Goal: Navigation & Orientation: Find specific page/section

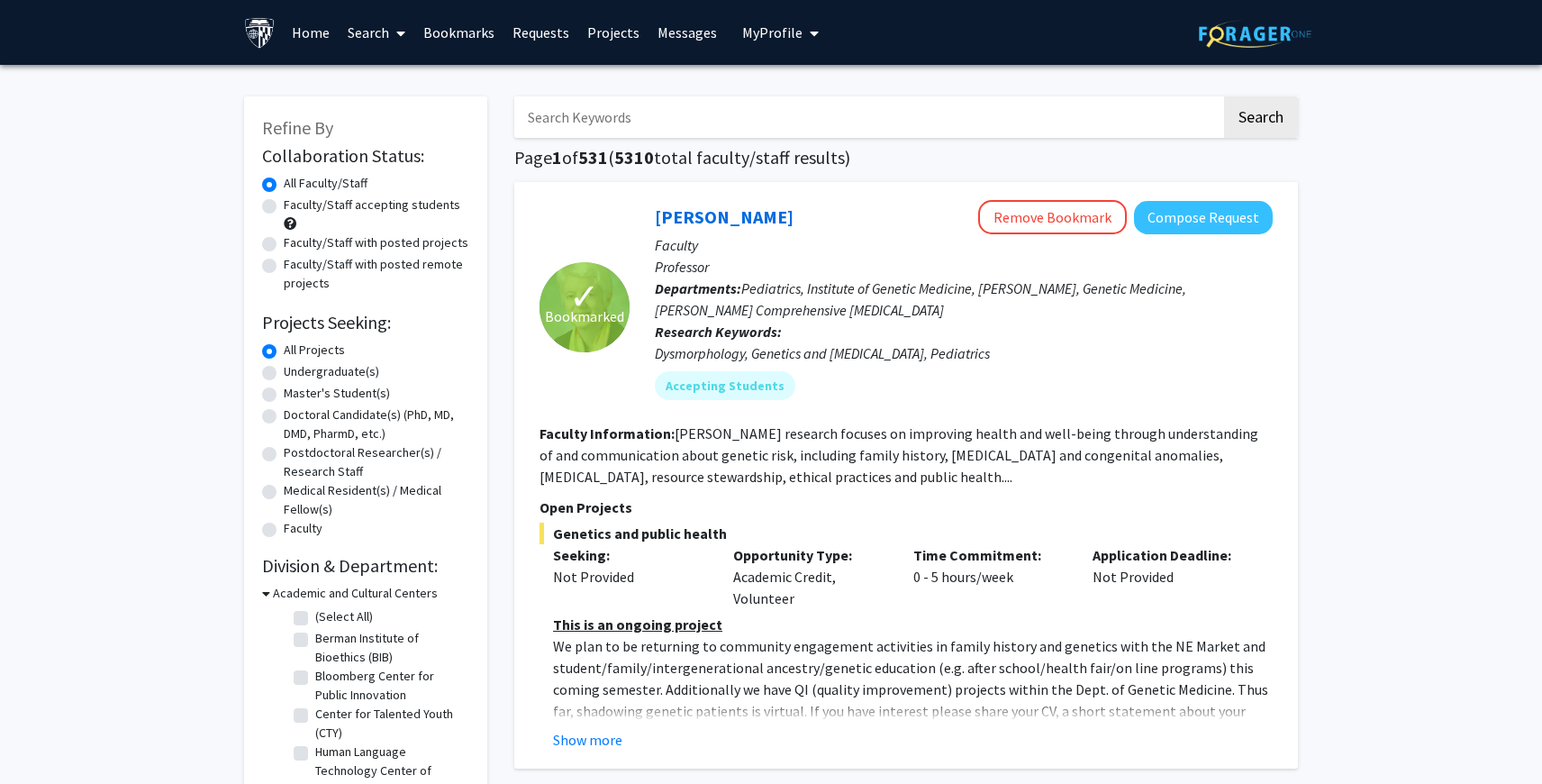
click at [301, 24] on link "Home" at bounding box center [311, 33] width 56 height 63
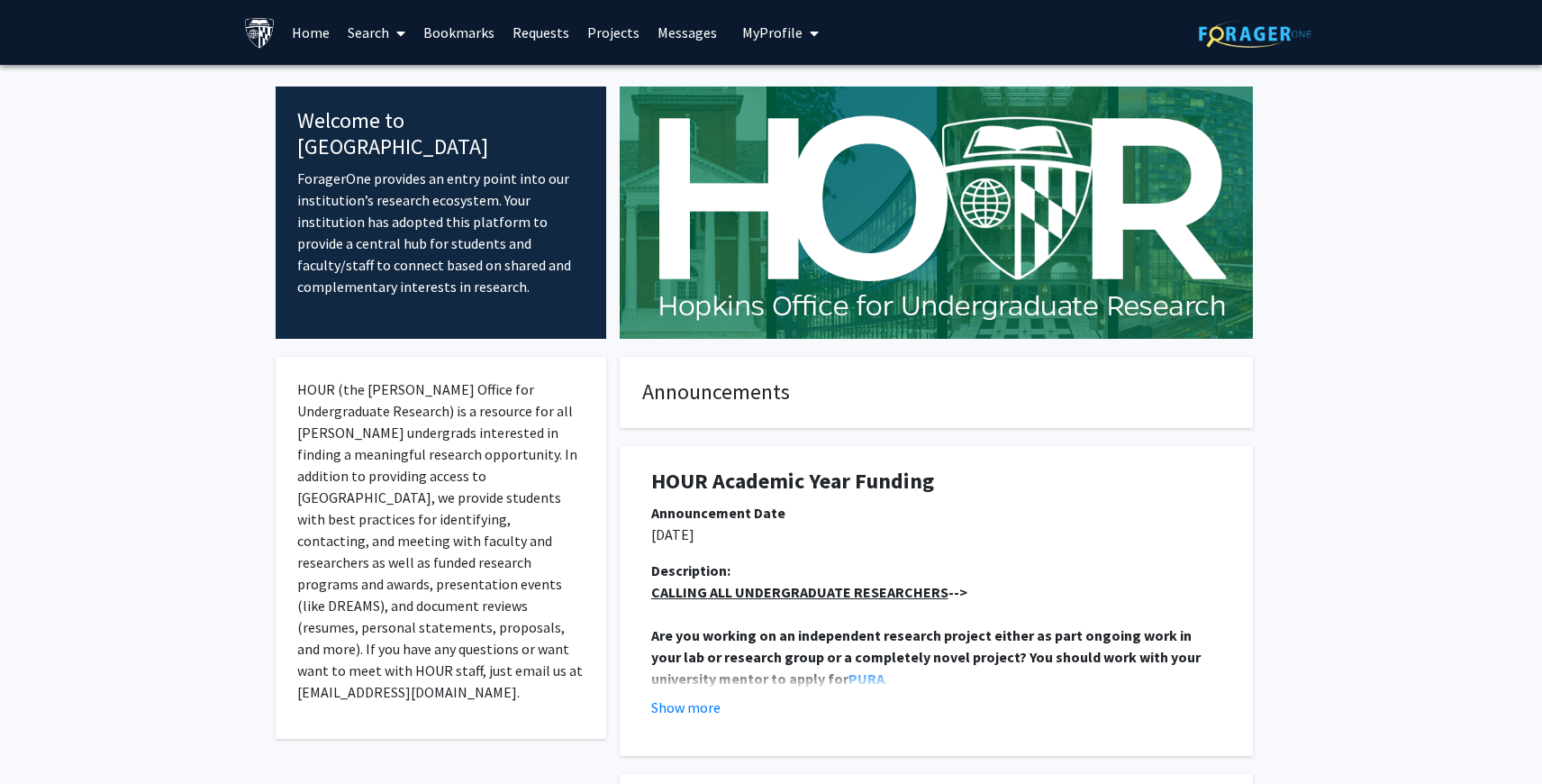
click at [448, 32] on link "Bookmarks" at bounding box center [459, 33] width 90 height 63
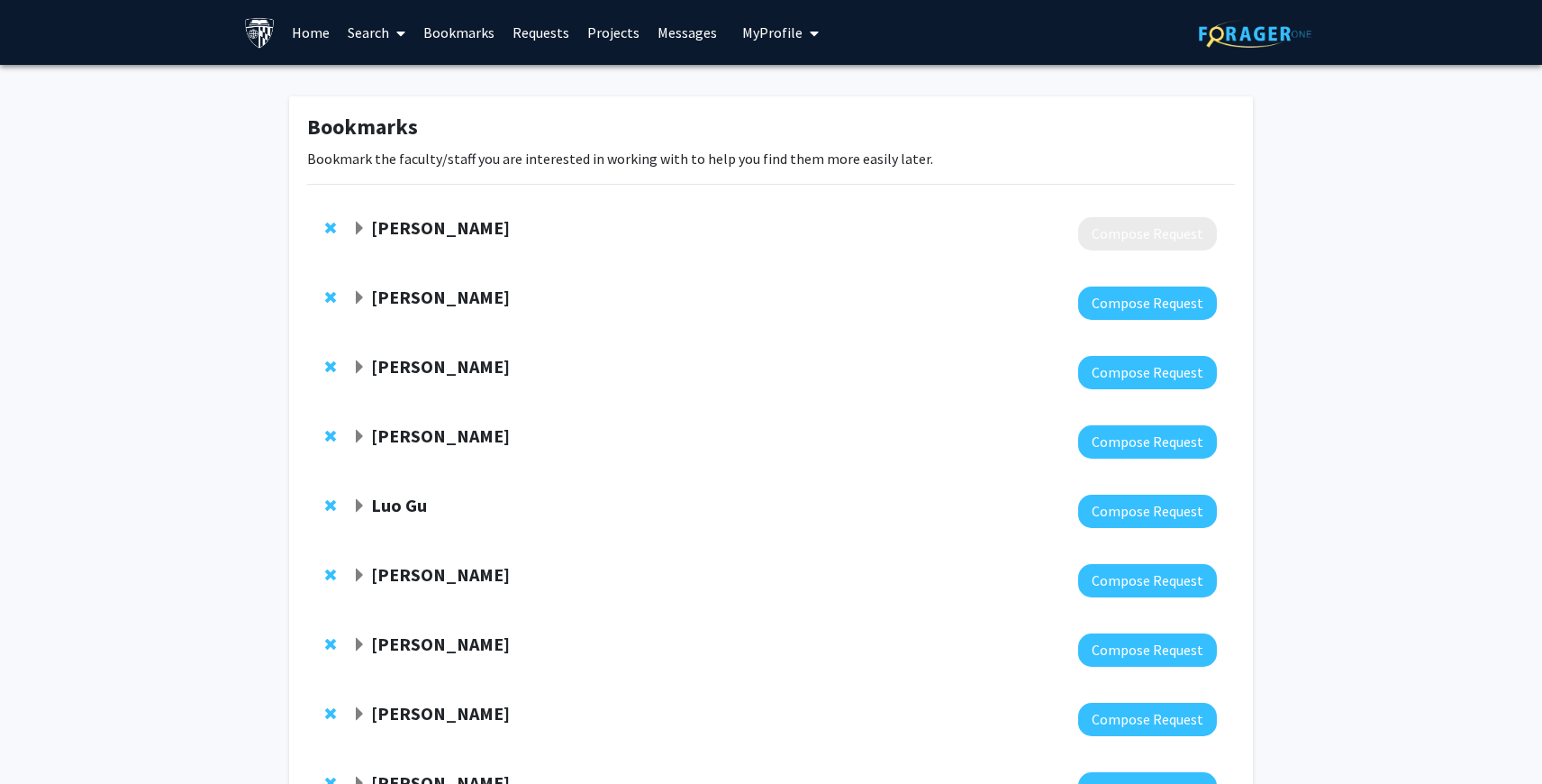
click at [496, 26] on link "Bookmarks" at bounding box center [459, 33] width 90 height 63
click at [529, 33] on link "Requests" at bounding box center [541, 33] width 75 height 63
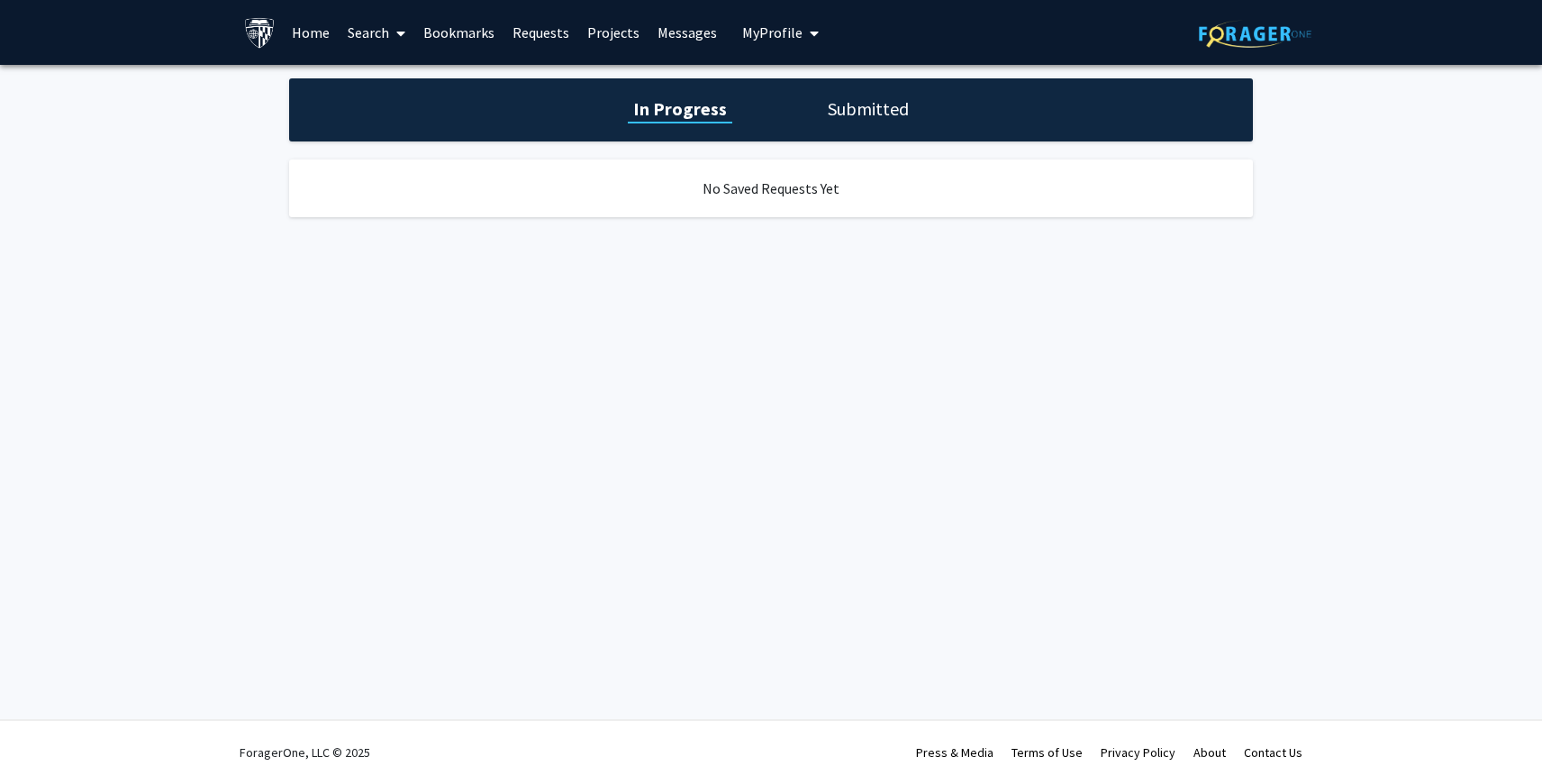
click at [592, 31] on link "Projects" at bounding box center [613, 33] width 70 height 63
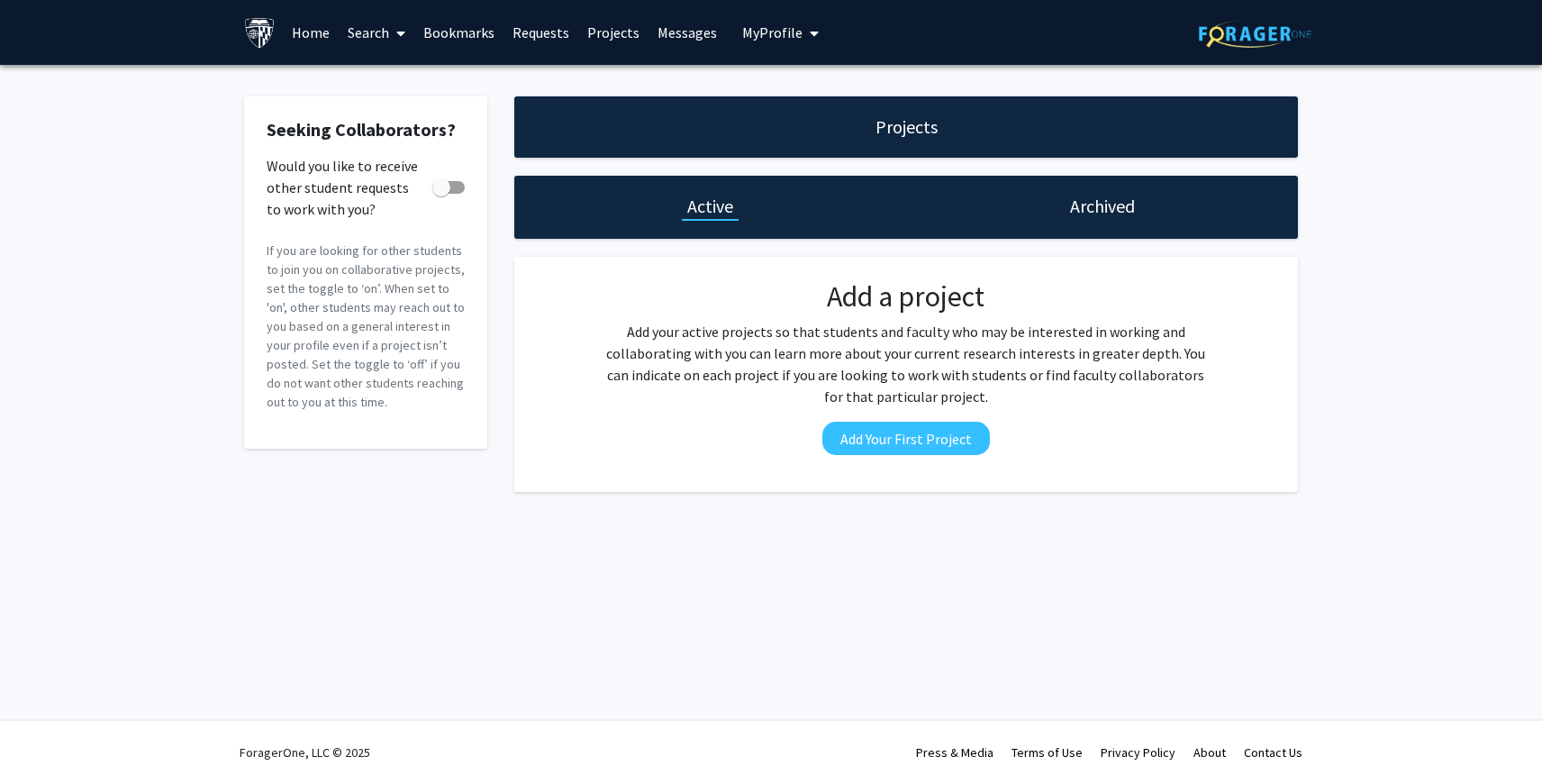
click at [649, 39] on link "Messages" at bounding box center [687, 33] width 77 height 63
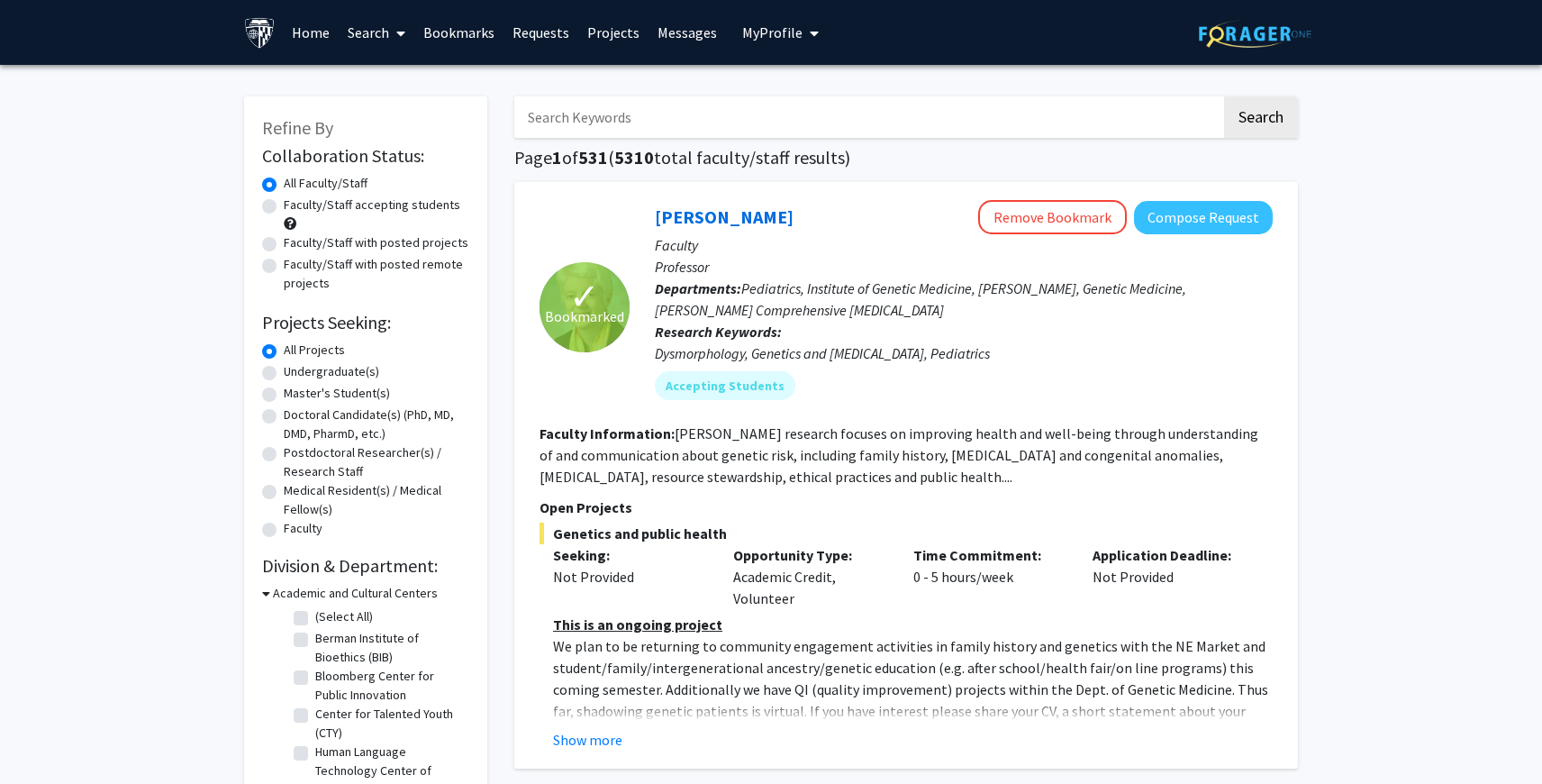
click at [790, 31] on span "My Profile" at bounding box center [772, 32] width 61 height 18
click at [781, 70] on div "Jiaqiang Wang View Profile Account Settings Log Out" at bounding box center [836, 124] width 198 height 120
click at [764, 85] on img at bounding box center [773, 91] width 36 height 36
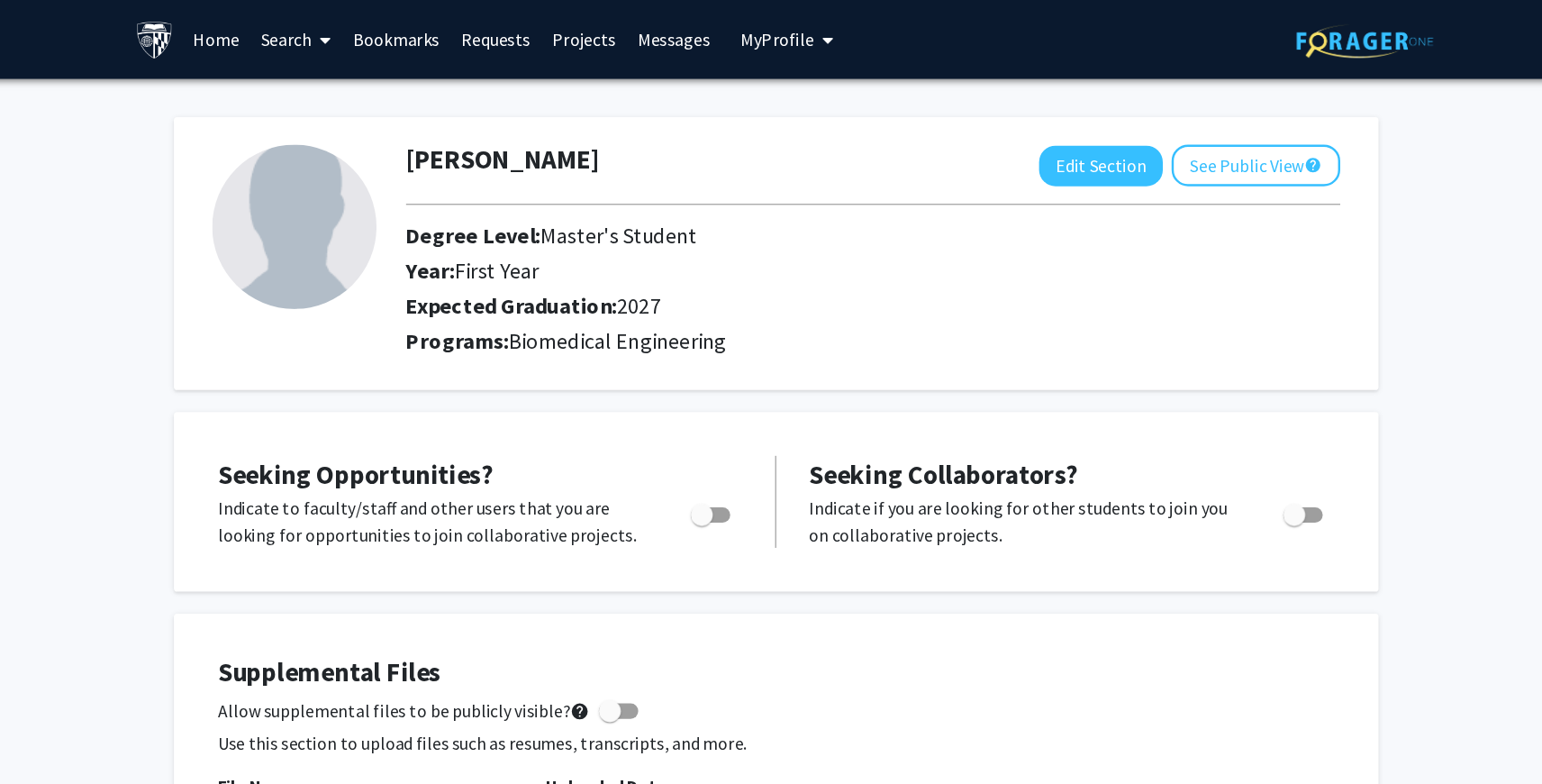
click at [359, 52] on link "Search" at bounding box center [376, 33] width 76 height 63
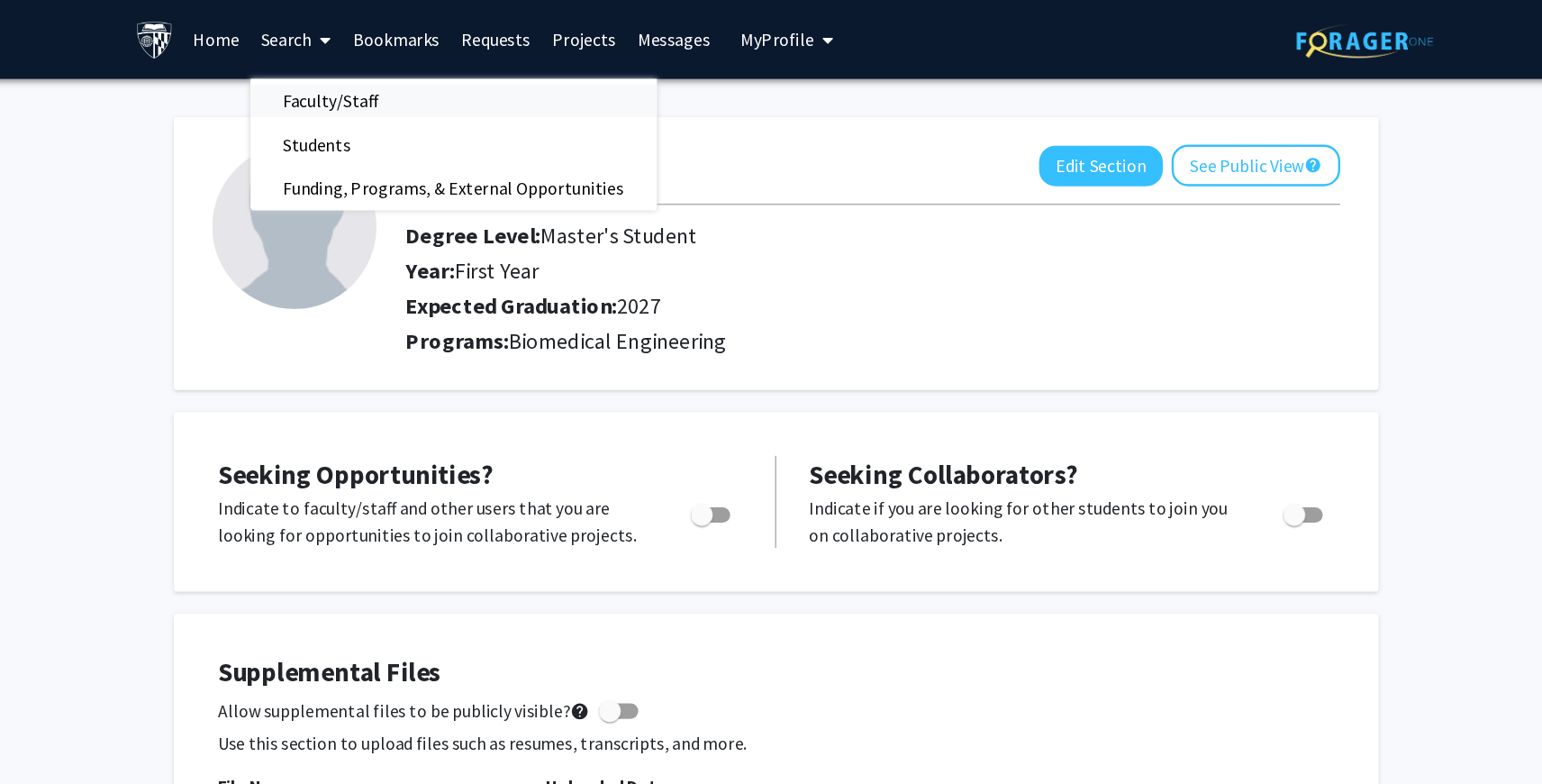
click at [395, 87] on span "Faculty/Staff" at bounding box center [405, 82] width 133 height 36
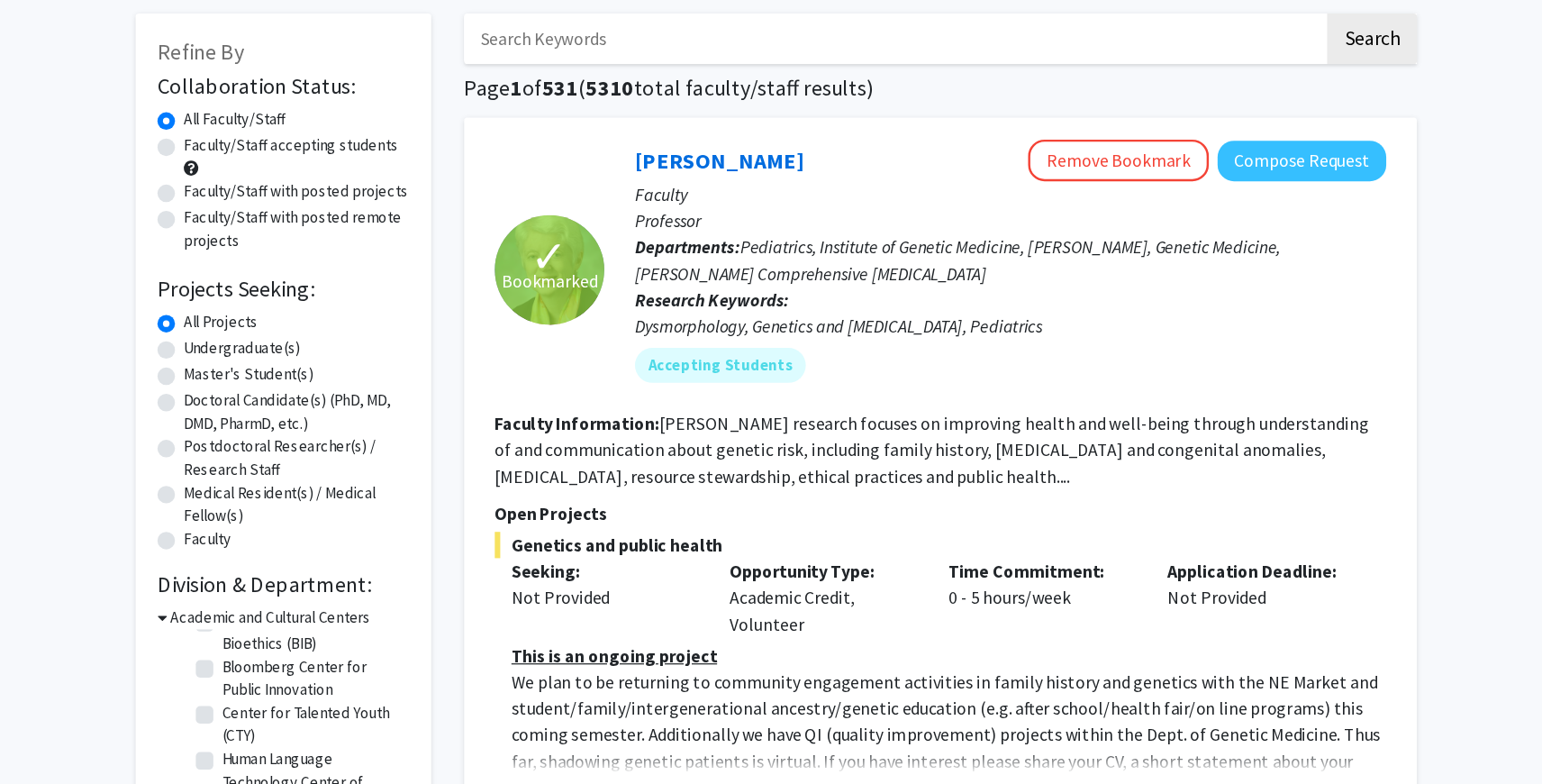
drag, startPoint x: 583, startPoint y: 156, endPoint x: 628, endPoint y: 156, distance: 45.0
click at [628, 156] on h1 "Page 1 of 531 ( 5310 total faculty/staff results)" at bounding box center [906, 157] width 784 height 21
click at [627, 156] on span "5310" at bounding box center [634, 157] width 39 height 22
drag, startPoint x: 708, startPoint y: 355, endPoint x: 802, endPoint y: 355, distance: 94.0
click at [802, 355] on div "Dysmorphology, Genetics and [MEDICAL_DATA], Pediatrics" at bounding box center [964, 353] width 618 height 21
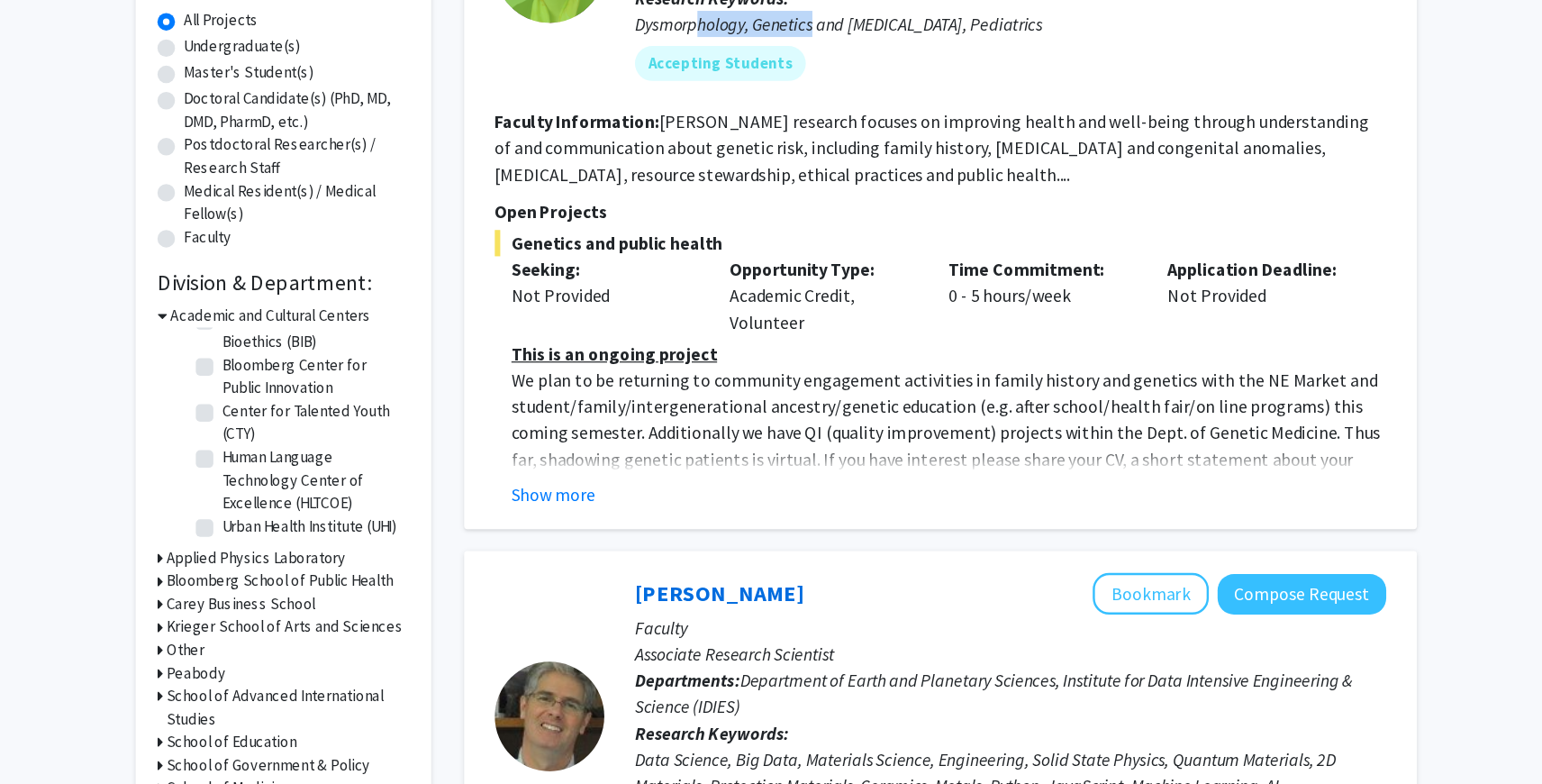
scroll to position [248, 0]
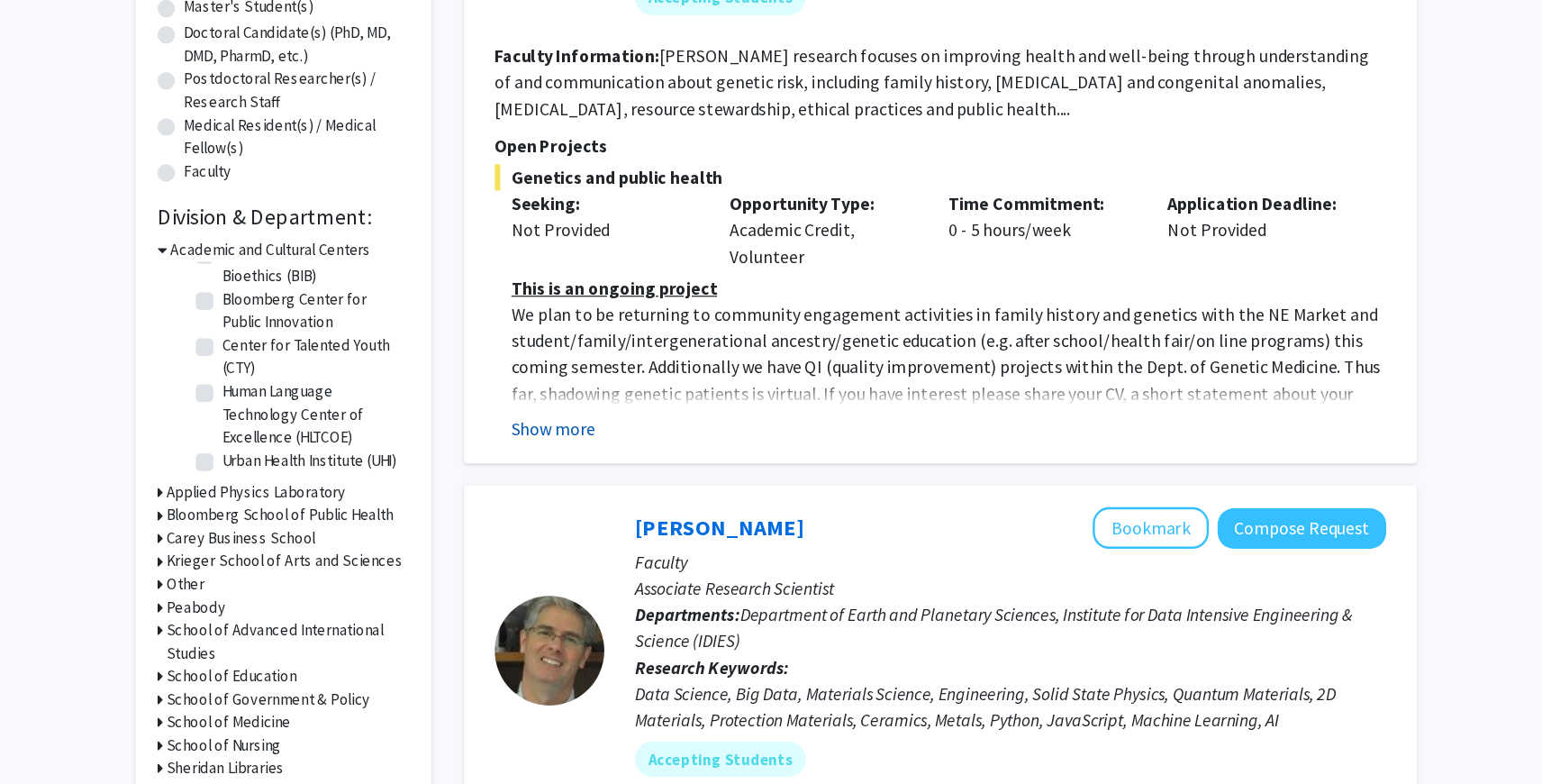
click at [582, 485] on button "Show more" at bounding box center [588, 490] width 69 height 21
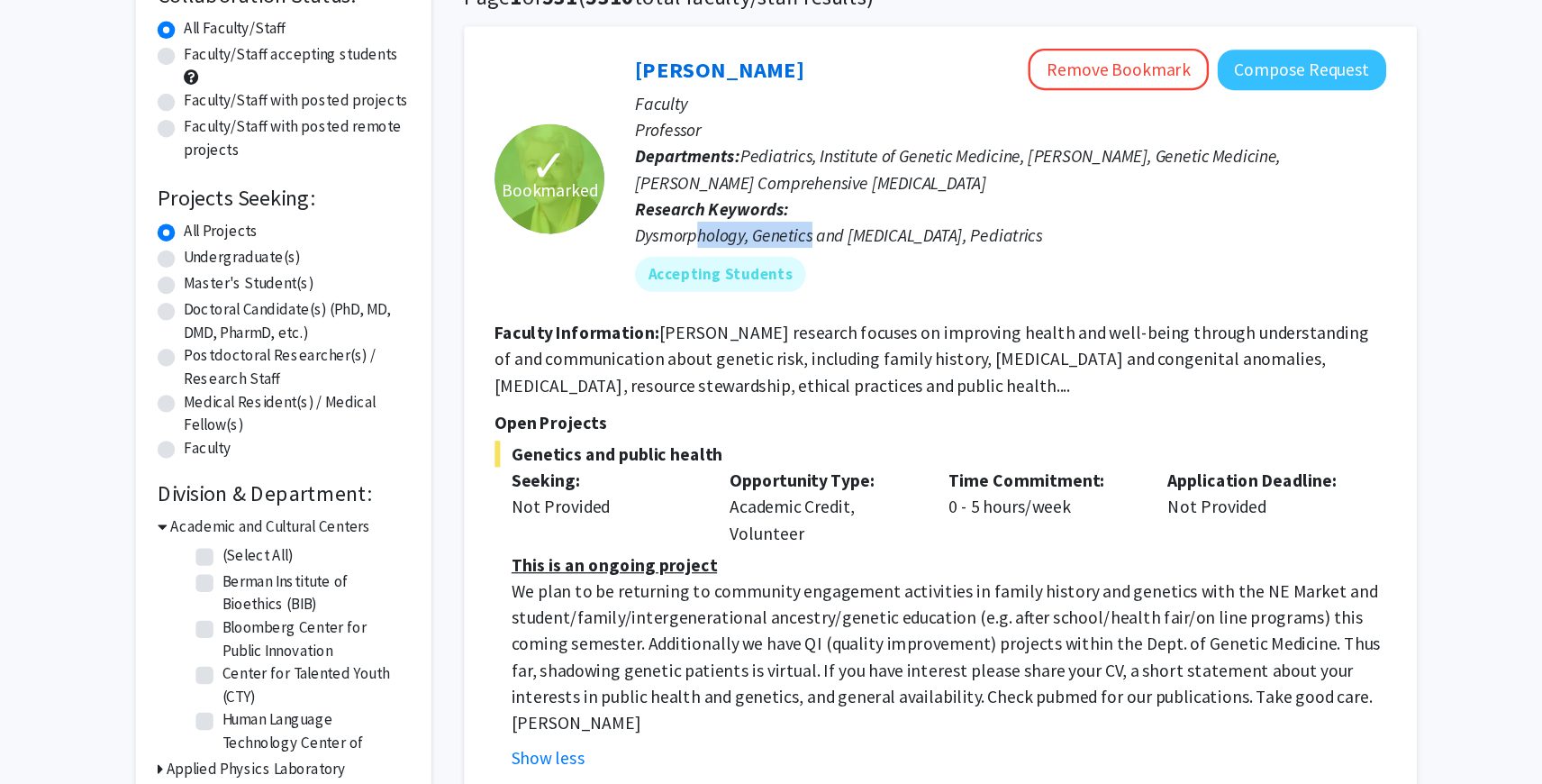
scroll to position [0, 0]
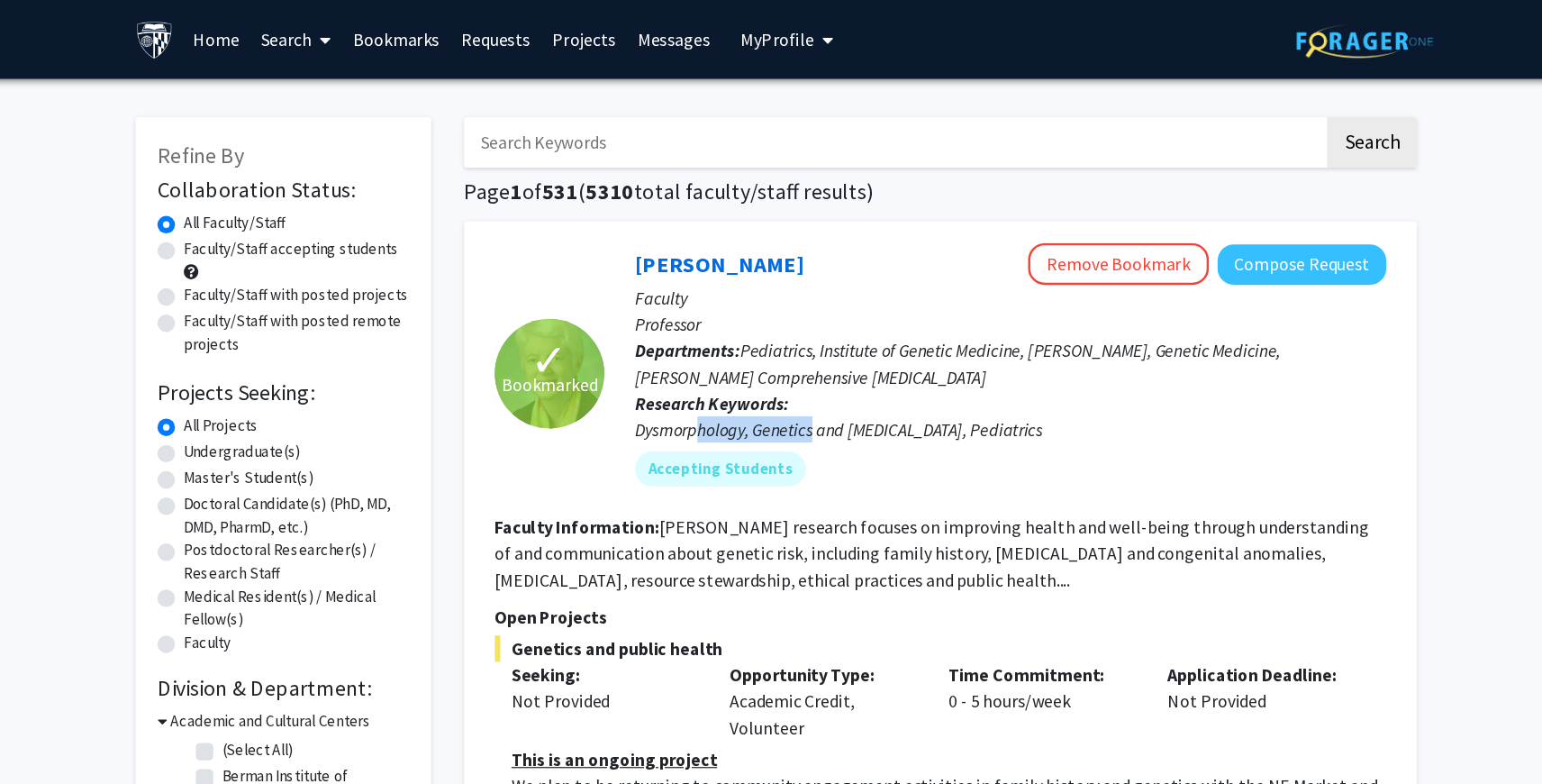
click at [473, 32] on link "Bookmarks" at bounding box center [459, 33] width 90 height 63
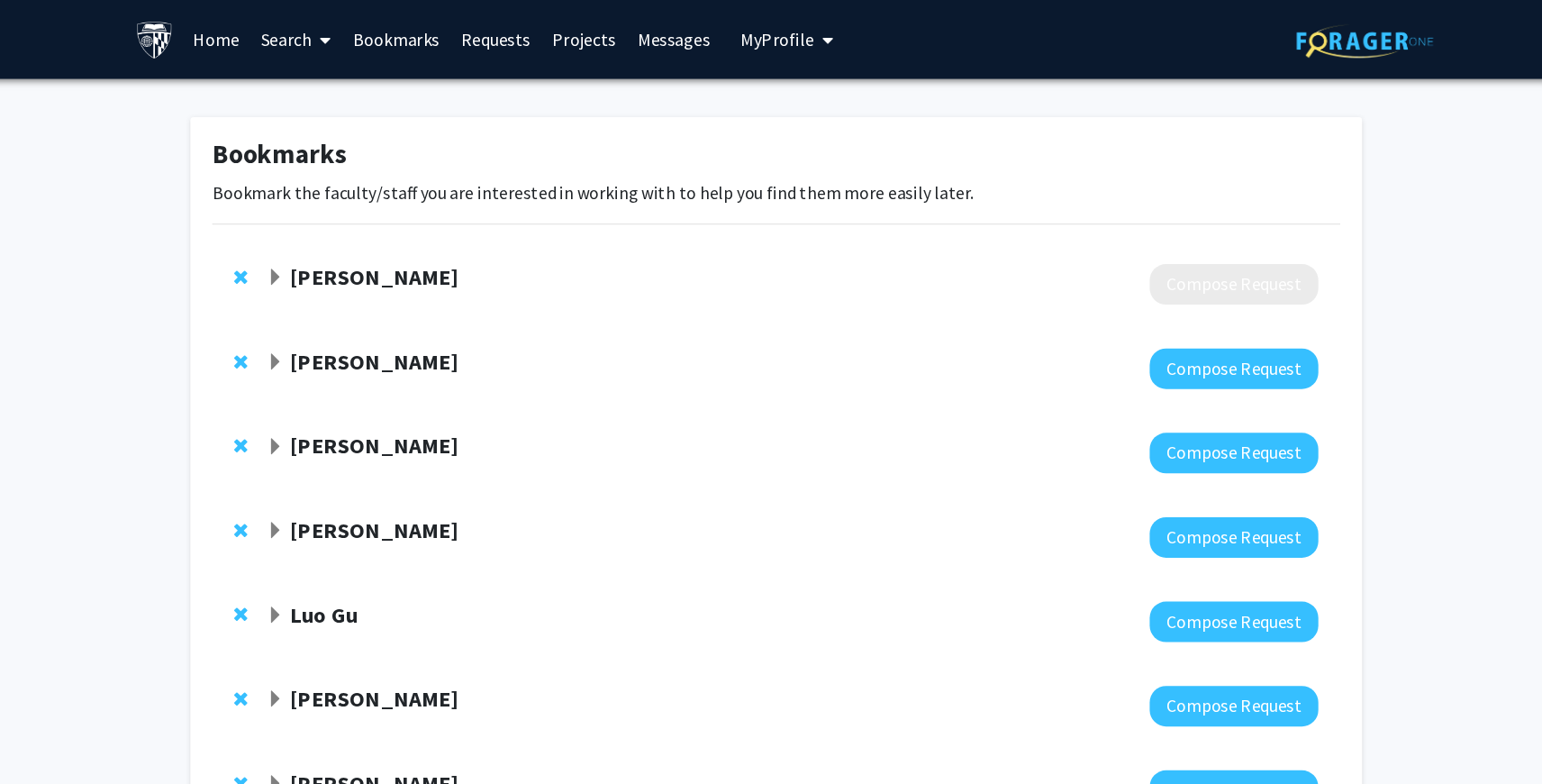
click at [366, 232] on span "Expand Stephanie Hicks Bookmark" at bounding box center [358, 228] width 14 height 14
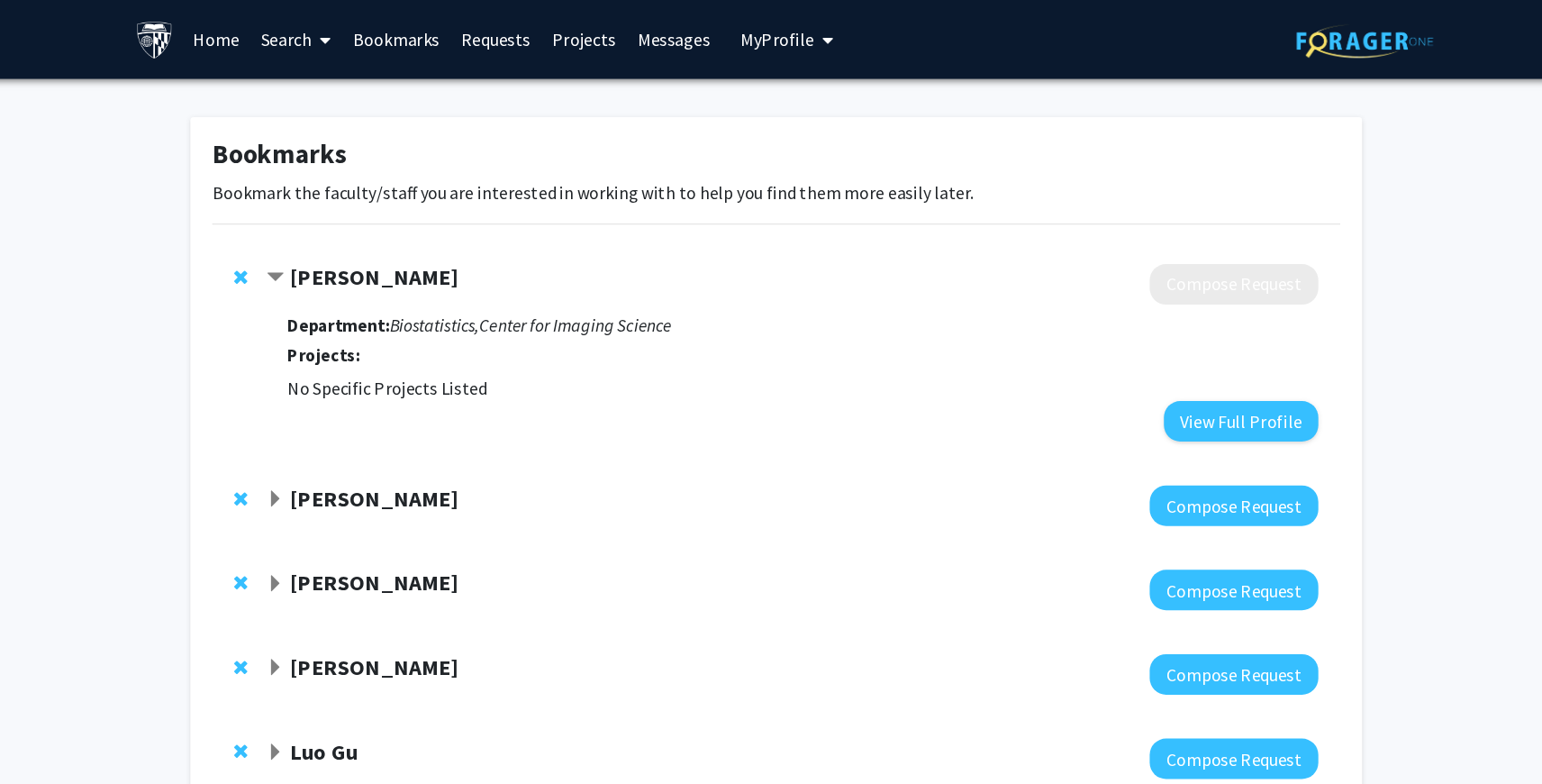
click at [366, 231] on span "Contract Stephanie Hicks Bookmark" at bounding box center [358, 228] width 14 height 14
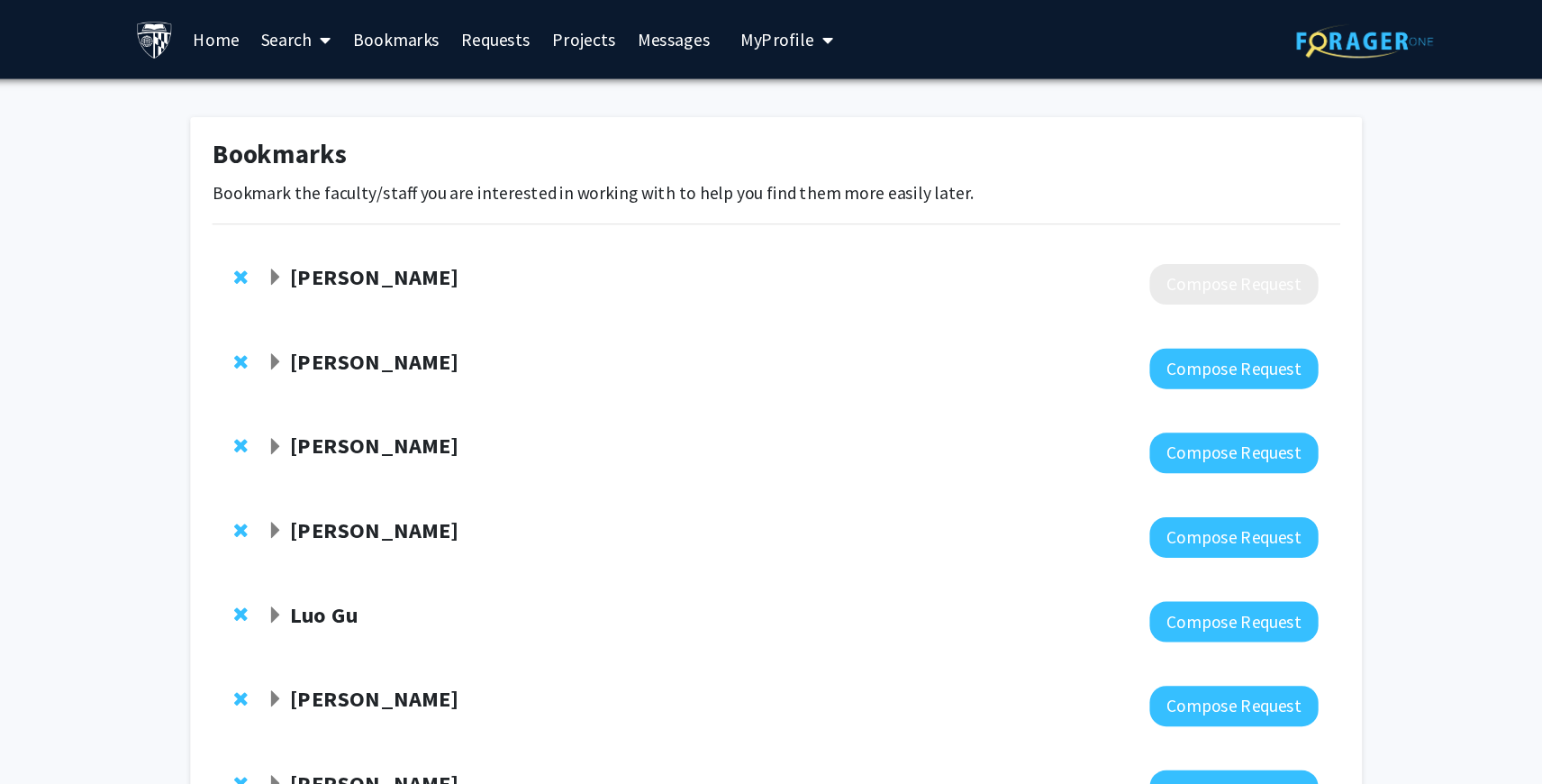
click at [371, 298] on strong "[PERSON_NAME]" at bounding box center [441, 297] width 139 height 22
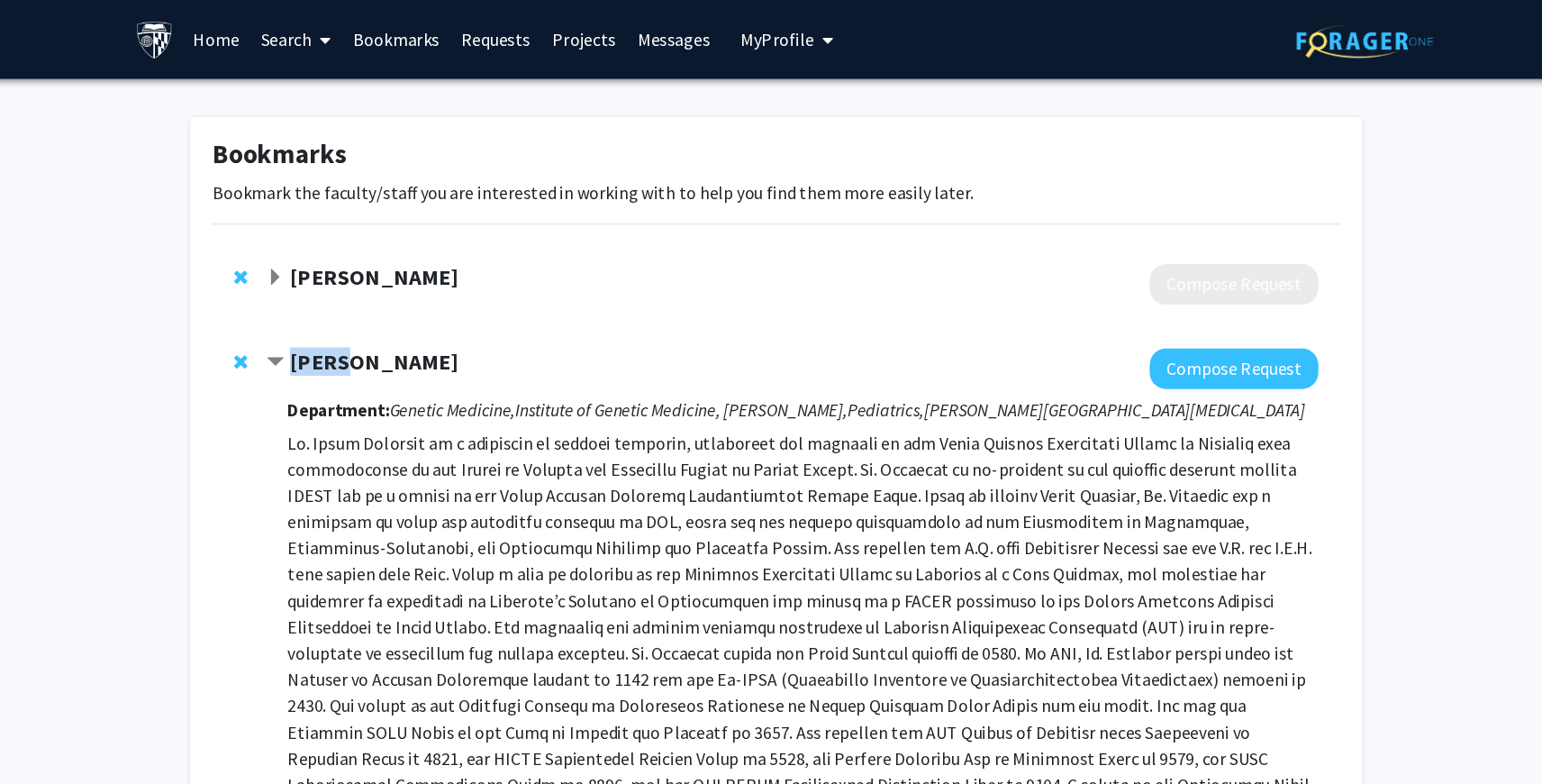
click at [371, 298] on strong "[PERSON_NAME]" at bounding box center [441, 297] width 139 height 22
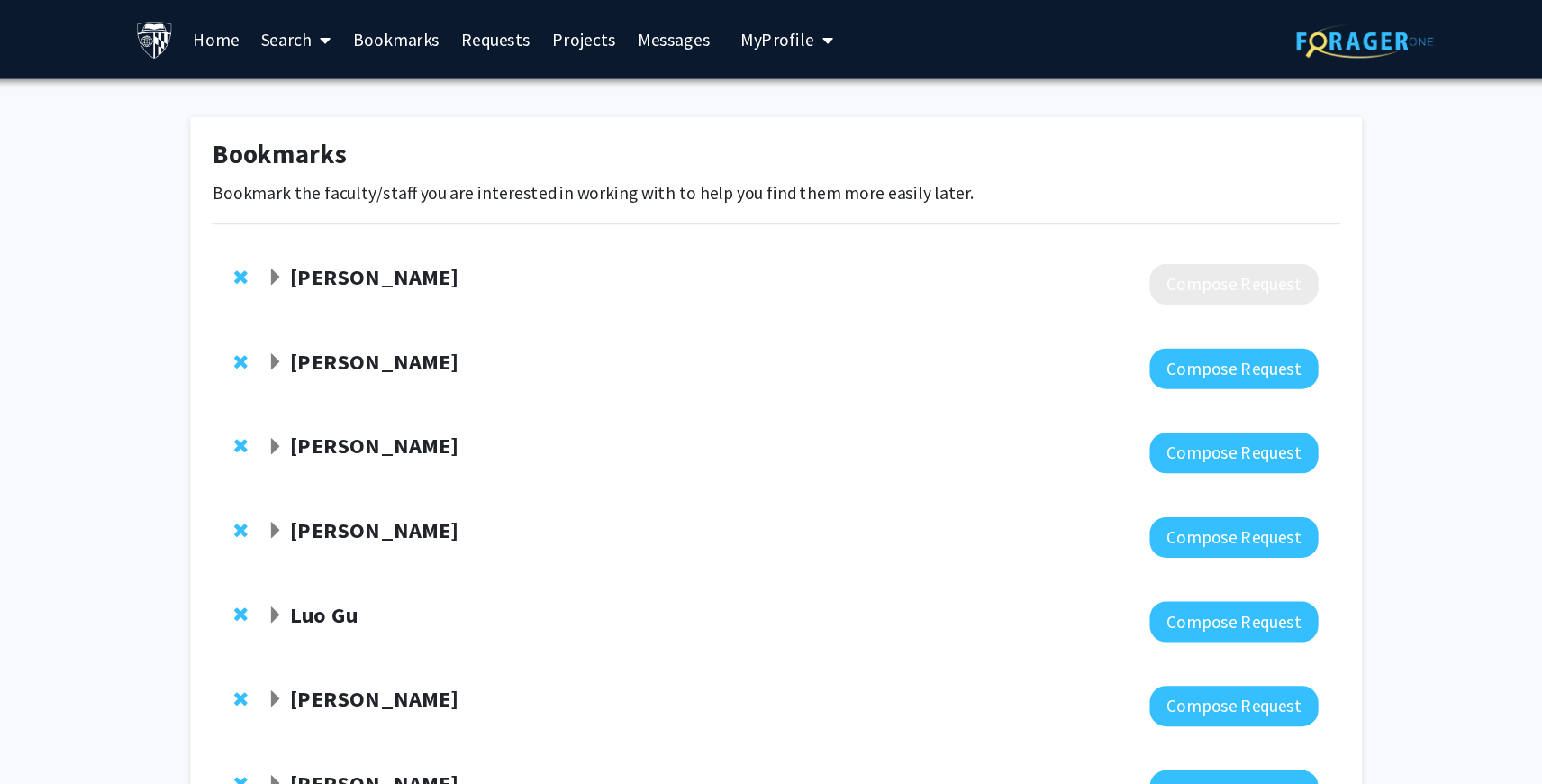
click at [390, 369] on strong "[PERSON_NAME]" at bounding box center [441, 366] width 139 height 22
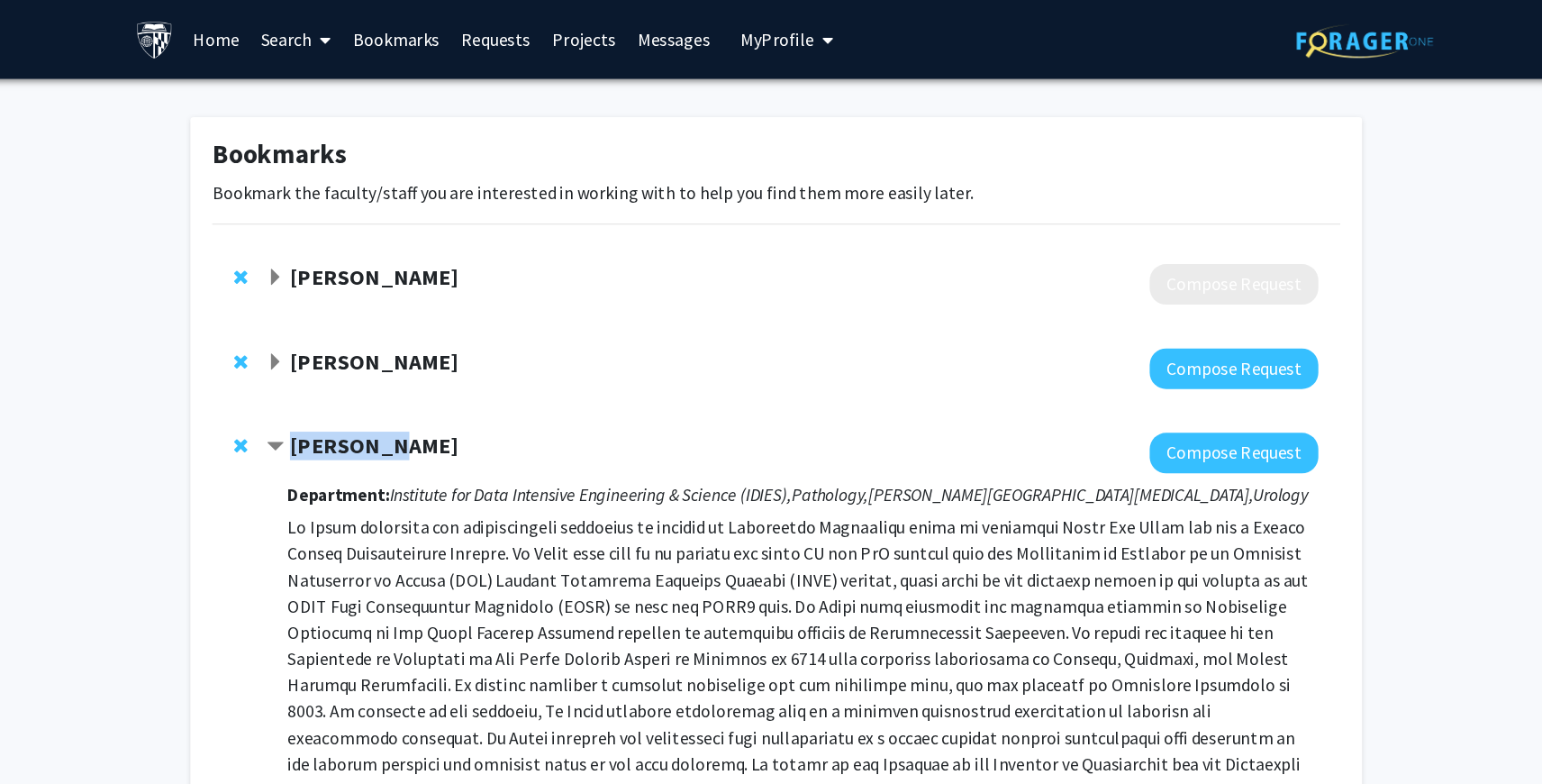
click at [390, 369] on strong "[PERSON_NAME]" at bounding box center [441, 366] width 139 height 22
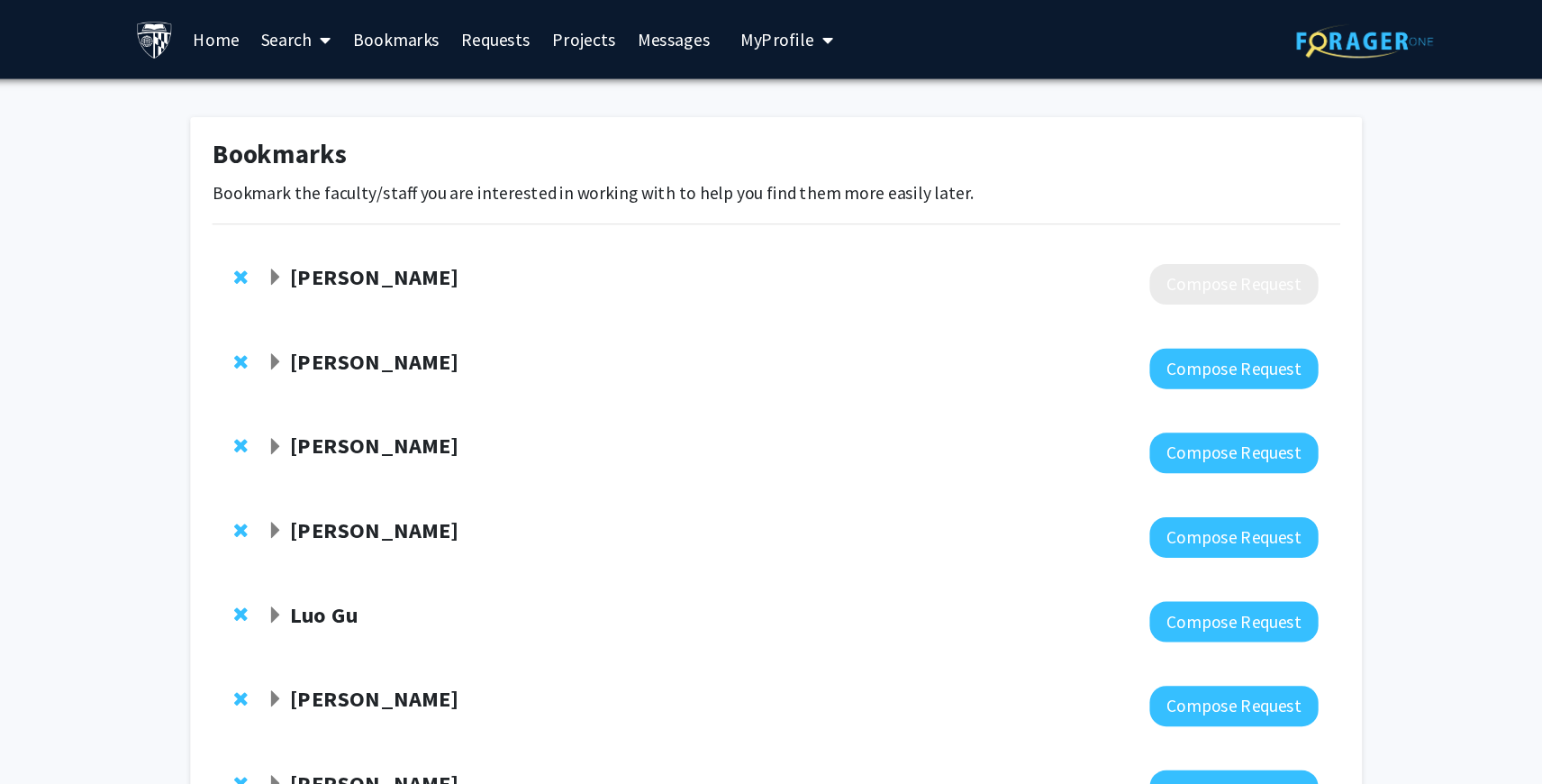
click at [1008, 320] on div "Joann Bodurtha Compose Request" at bounding box center [771, 303] width 928 height 69
